Goal: Information Seeking & Learning: Learn about a topic

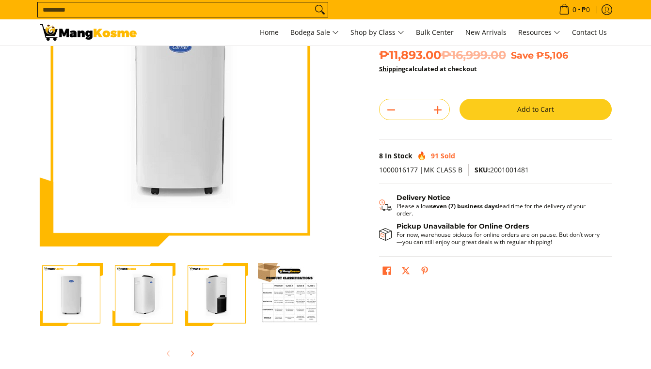
scroll to position [101, 0]
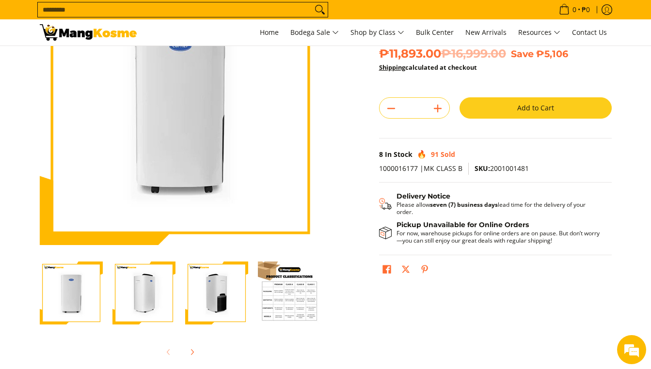
drag, startPoint x: 437, startPoint y: 211, endPoint x: 353, endPoint y: 192, distance: 85.5
click at [353, 192] on div "Skip to Main Content Enable zoom Disable zoom Enable zoom Disable zoom Enable z…" at bounding box center [326, 170] width 582 height 413
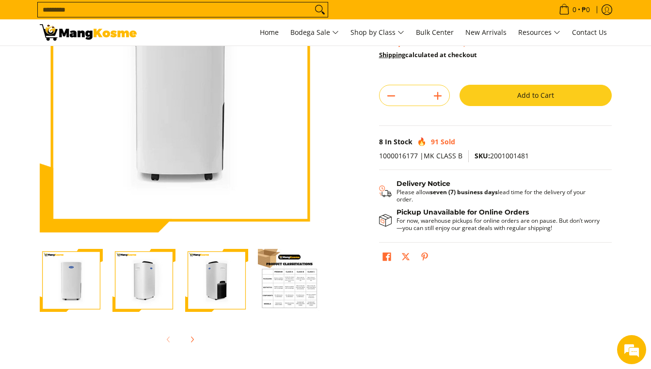
scroll to position [119, 0]
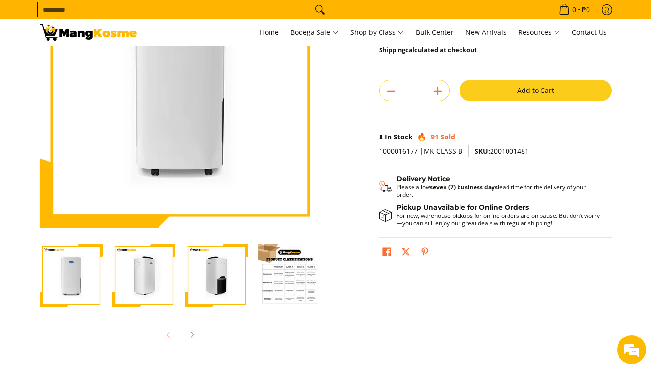
click at [280, 280] on img "Carrier 30L White Dehumidifier (Class B)-4" at bounding box center [289, 275] width 63 height 63
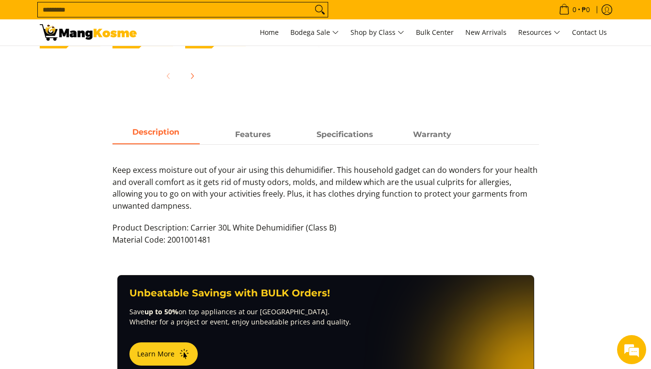
scroll to position [394, 0]
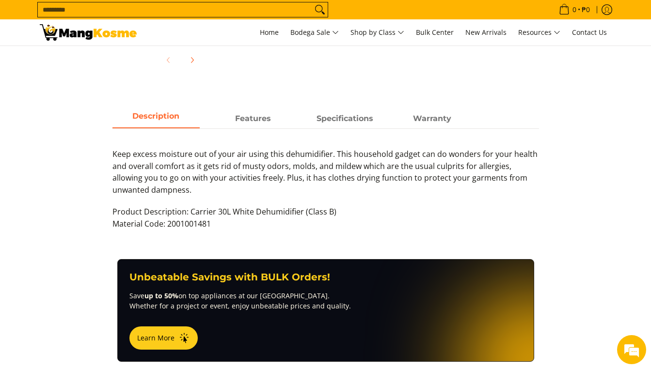
click at [167, 166] on span "Keep excess moisture out of your air using this dehumidifier. This household ga…" at bounding box center [324, 172] width 425 height 47
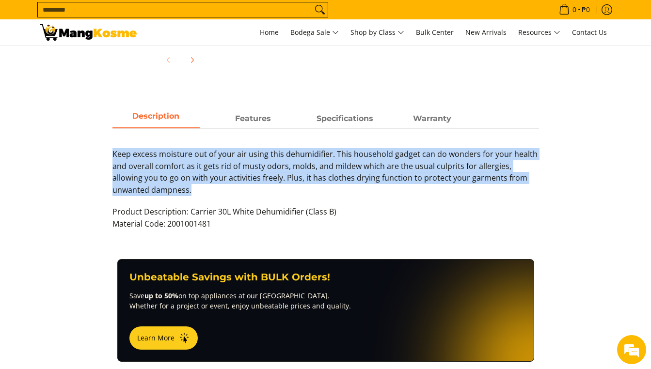
click at [167, 166] on span "Keep excess moisture out of your air using this dehumidifier. This household ga…" at bounding box center [324, 172] width 425 height 47
click at [168, 190] on p "Keep excess moisture out of your air using this dehumidifier. This household ga…" at bounding box center [325, 177] width 426 height 58
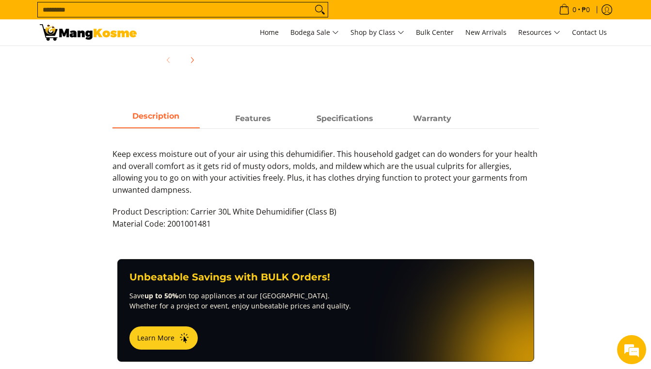
click at [218, 223] on p "Product Description: Carrier 30L White Dehumidifier (Class B) Material Code: 20…" at bounding box center [325, 223] width 426 height 34
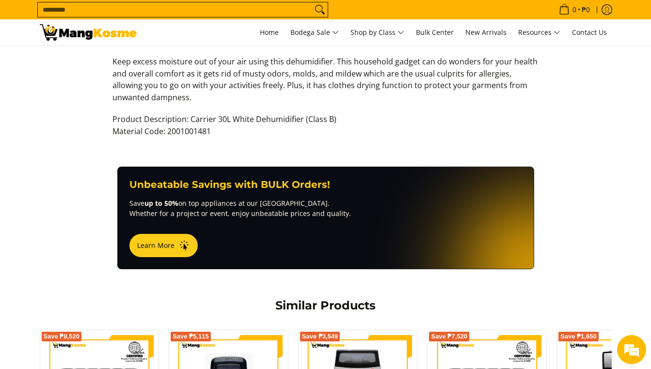
scroll to position [425, 0]
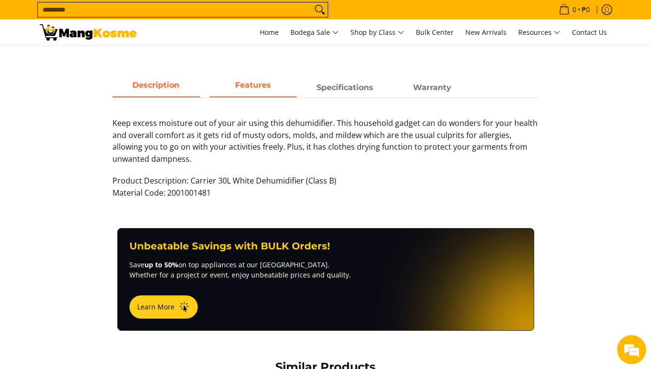
click at [268, 90] on strong "Features" at bounding box center [253, 84] width 36 height 9
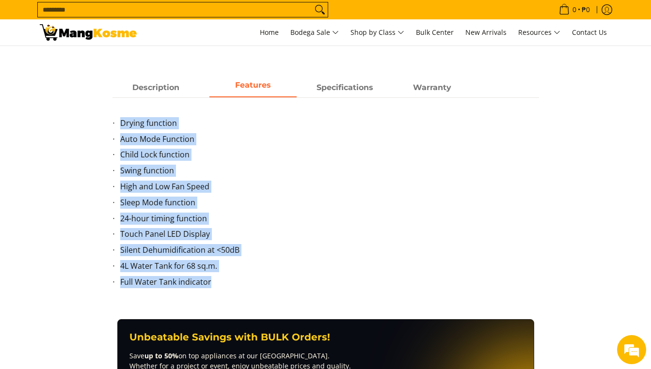
drag, startPoint x: 108, startPoint y: 126, endPoint x: 260, endPoint y: 279, distance: 215.9
click at [259, 279] on div "Description Features Specifications Warranty Keep excess moisture out of your a…" at bounding box center [326, 189] width 436 height 221
click at [260, 279] on li "Full Water Tank indicator" at bounding box center [329, 284] width 419 height 16
drag, startPoint x: 256, startPoint y: 279, endPoint x: 62, endPoint y: 108, distance: 259.2
click at [62, 108] on div "Description Features Specifications Warranty Keep excess moisture out of your a…" at bounding box center [326, 189] width 582 height 221
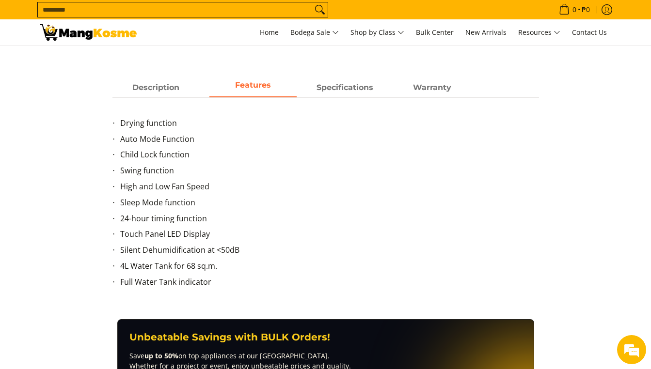
click at [62, 108] on div "Description Features Specifications Warranty Keep excess moisture out of your a…" at bounding box center [326, 189] width 582 height 221
click at [344, 88] on strong "Specifications" at bounding box center [344, 84] width 57 height 9
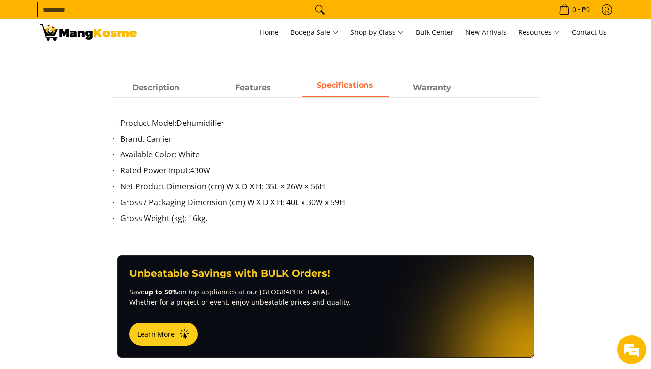
click at [189, 173] on li "Rated Power Input: 430W" at bounding box center [329, 173] width 419 height 16
click at [219, 176] on li "Rated Power Input: 430W" at bounding box center [329, 173] width 419 height 16
click at [219, 181] on li "Net Product Dimension (cm) W X D X H: 35L × 26W × 56H" at bounding box center [329, 189] width 419 height 16
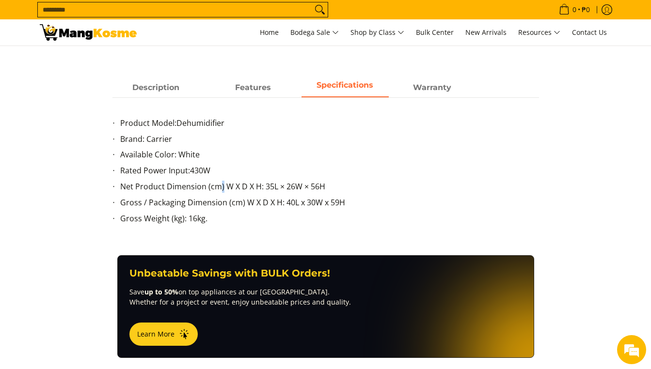
click at [219, 181] on li "Net Product Dimension (cm) W X D X H: 35L × 26W × 56H" at bounding box center [329, 189] width 419 height 16
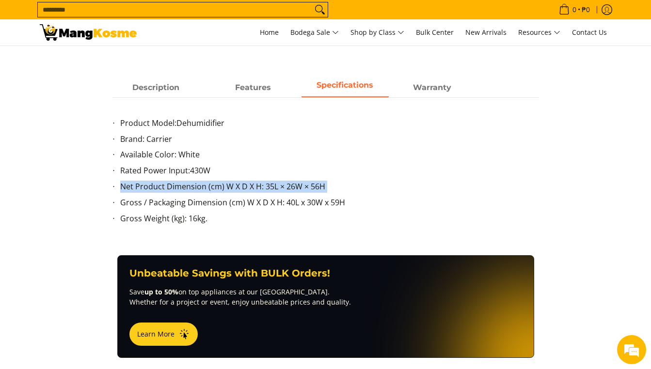
click at [219, 181] on li "Net Product Dimension (cm) W X D X H: 35L × 26W × 56H" at bounding box center [329, 189] width 419 height 16
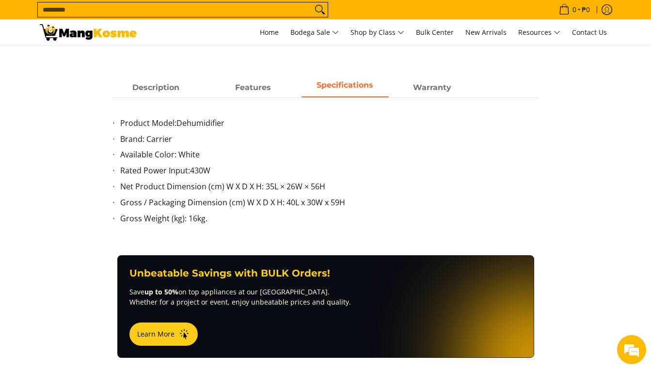
click at [219, 208] on li "Gross / Packaging Dimension (cm) W X D X H: 40L x 30W x 59H" at bounding box center [329, 205] width 419 height 16
click at [457, 84] on span "Warranty" at bounding box center [432, 87] width 87 height 17
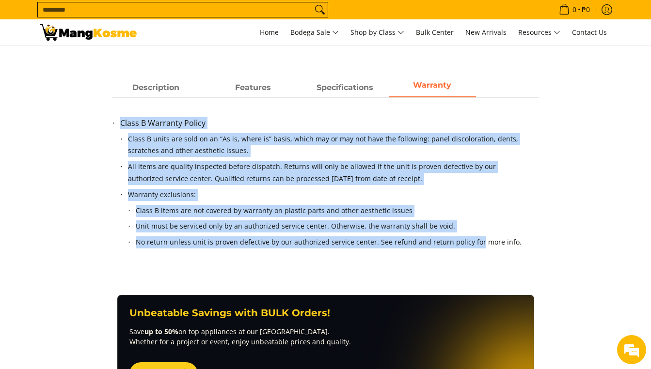
drag, startPoint x: 92, startPoint y: 119, endPoint x: 471, endPoint y: 240, distance: 398.5
click at [471, 240] on div "Description Features Specifications Warranty Keep excess moisture out of your a…" at bounding box center [326, 177] width 582 height 197
click at [471, 240] on li "No return unless unit is proven defective by our authorized service center. See…" at bounding box center [330, 244] width 388 height 16
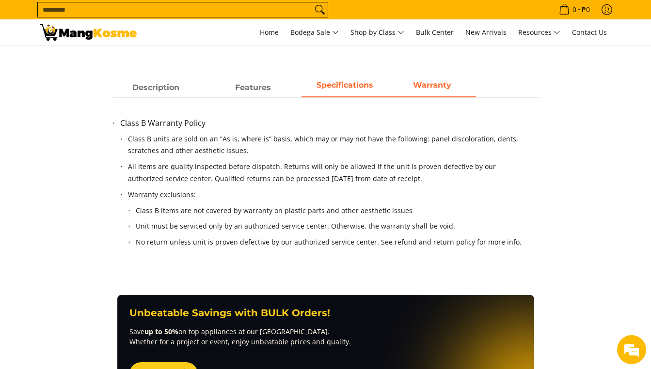
click at [322, 89] on strong "Specifications" at bounding box center [344, 84] width 57 height 9
